Goal: Find specific page/section: Find specific page/section

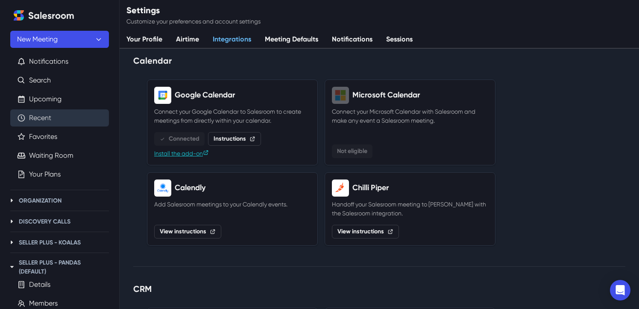
click at [48, 115] on link "Recent" at bounding box center [40, 118] width 22 height 10
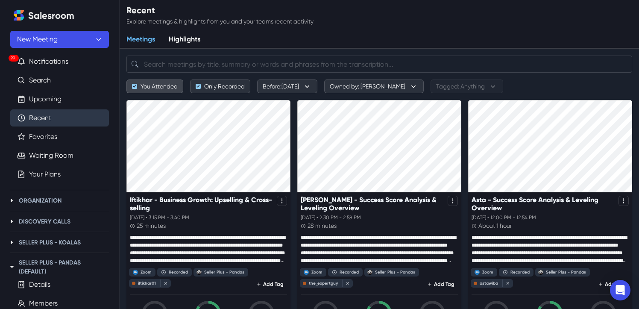
click at [135, 85] on button "You Attended" at bounding box center [155, 87] width 57 height 14
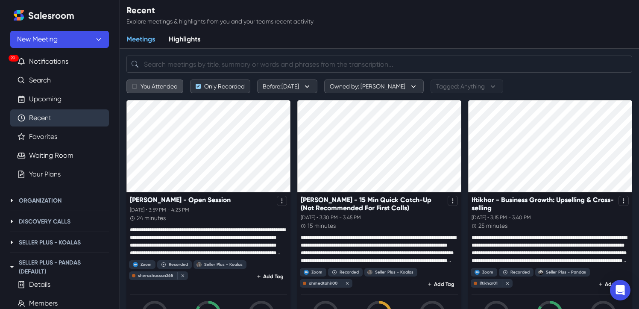
click at [135, 85] on button "You Attended" at bounding box center [155, 87] width 57 height 14
checkbox input "true"
